Goal: Check status

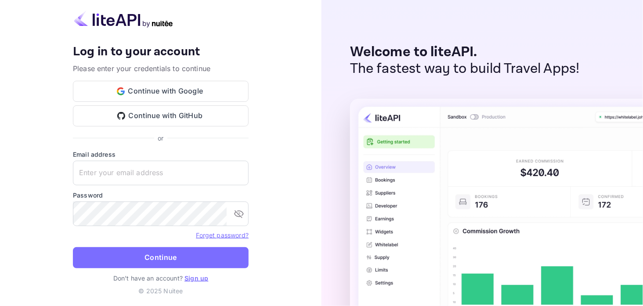
type input "[EMAIL_ADDRESS][DOMAIN_NAME]"
click at [148, 257] on button "Continue" at bounding box center [161, 257] width 176 height 21
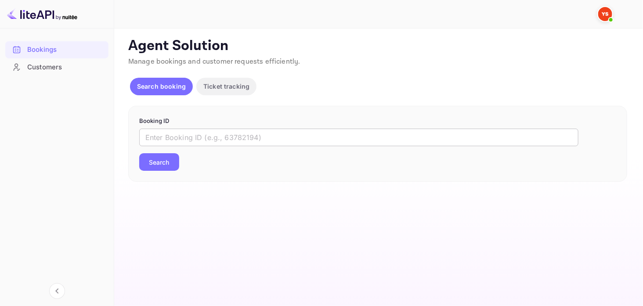
click at [191, 134] on input "text" at bounding box center [358, 138] width 439 height 18
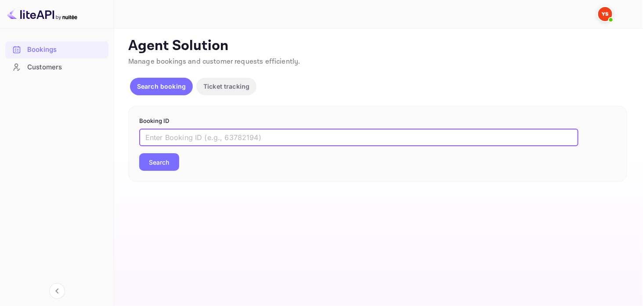
paste input "9925397"
type input "9925397"
click at [166, 162] on button "Search" at bounding box center [159, 162] width 40 height 18
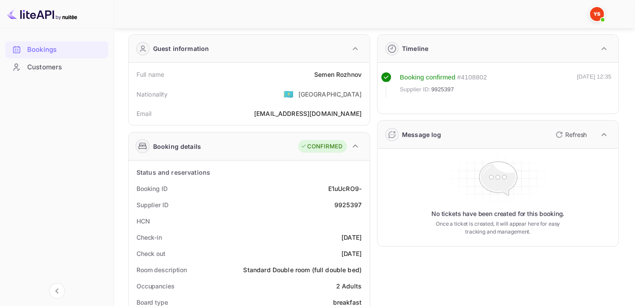
scroll to position [49, 0]
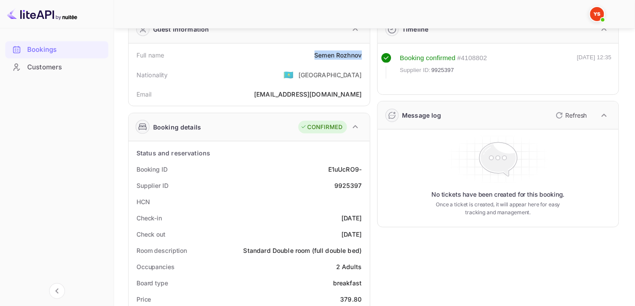
drag, startPoint x: 309, startPoint y: 53, endPoint x: 362, endPoint y: 60, distance: 53.1
click at [362, 60] on div "Full name [PERSON_NAME]" at bounding box center [249, 55] width 234 height 16
copy div "[PERSON_NAME]"
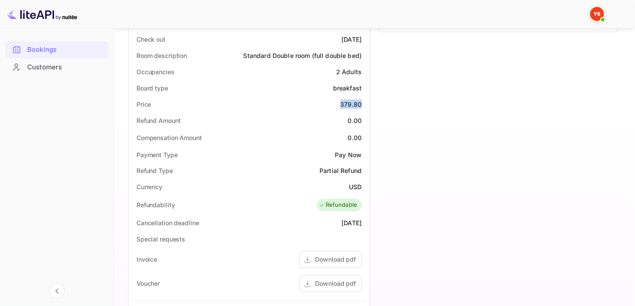
drag, startPoint x: 339, startPoint y: 106, endPoint x: 363, endPoint y: 104, distance: 23.3
click at [363, 104] on div "Price 379.80" at bounding box center [249, 104] width 234 height 16
copy div "379.80"
